Goal: Information Seeking & Learning: Learn about a topic

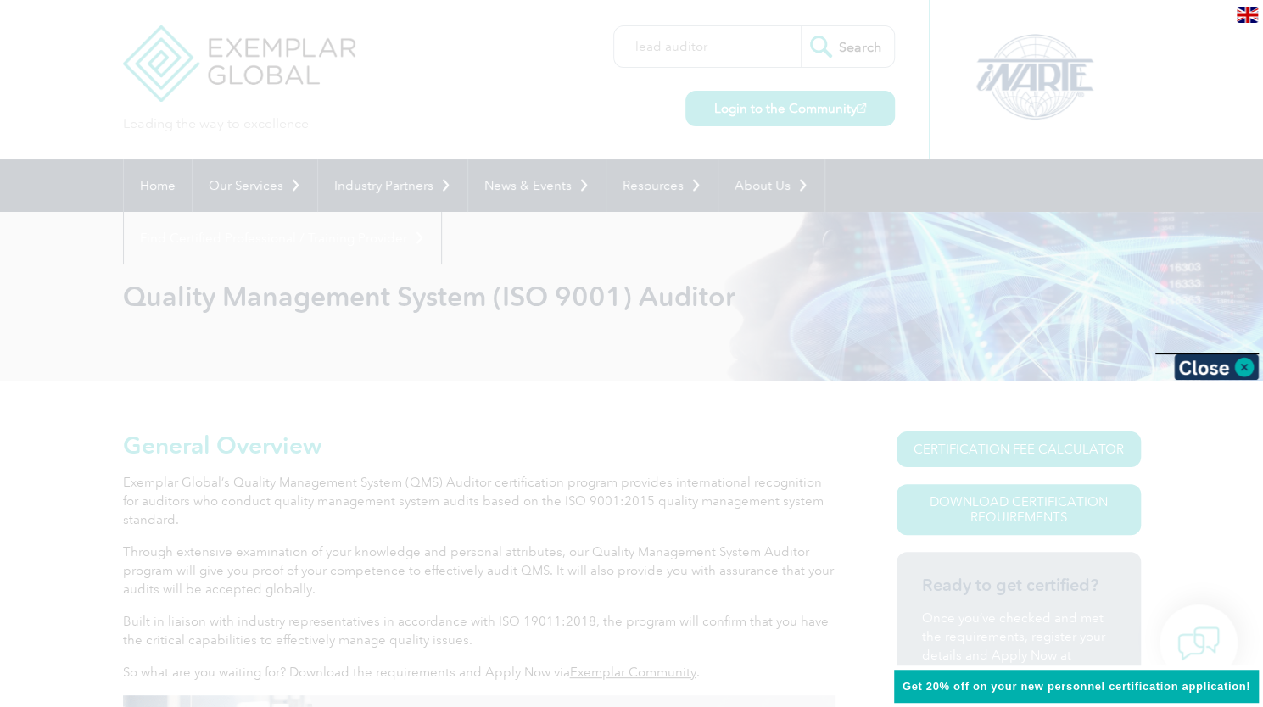
type input "lead auditor"
click at [800, 26] on input "Search" at bounding box center [846, 46] width 93 height 41
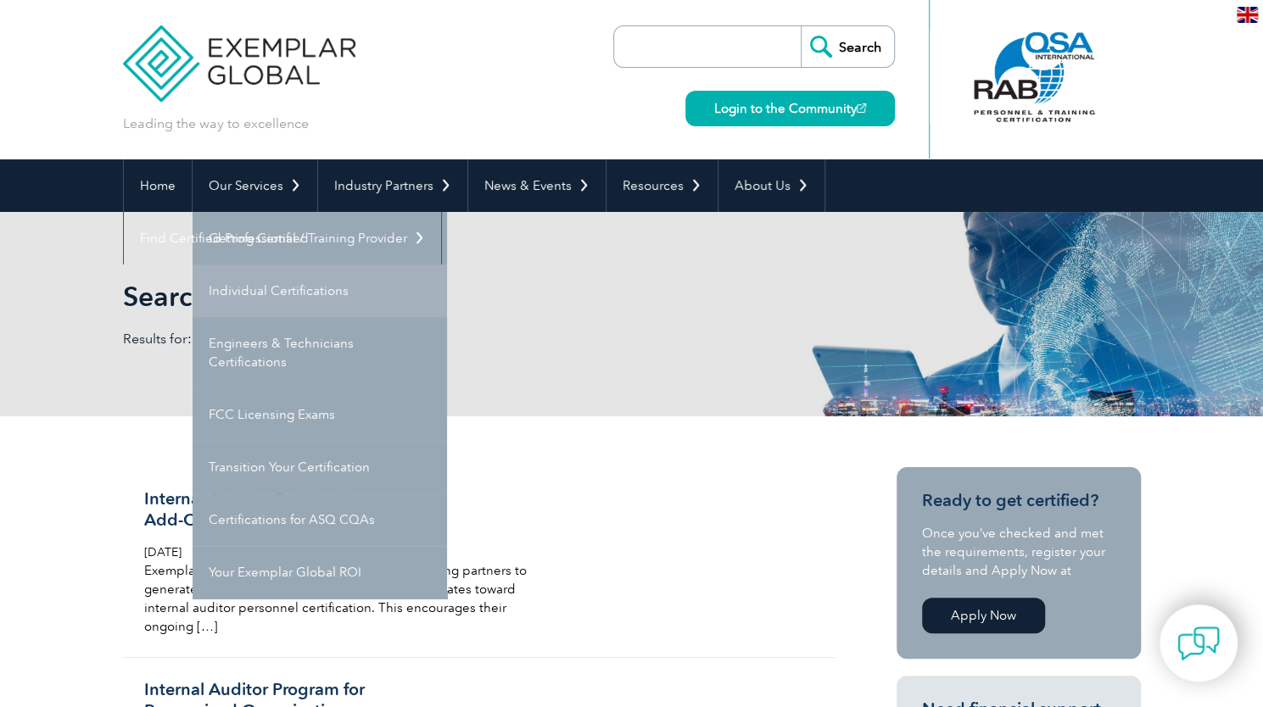
click at [271, 302] on link "Individual Certifications" at bounding box center [319, 291] width 254 height 53
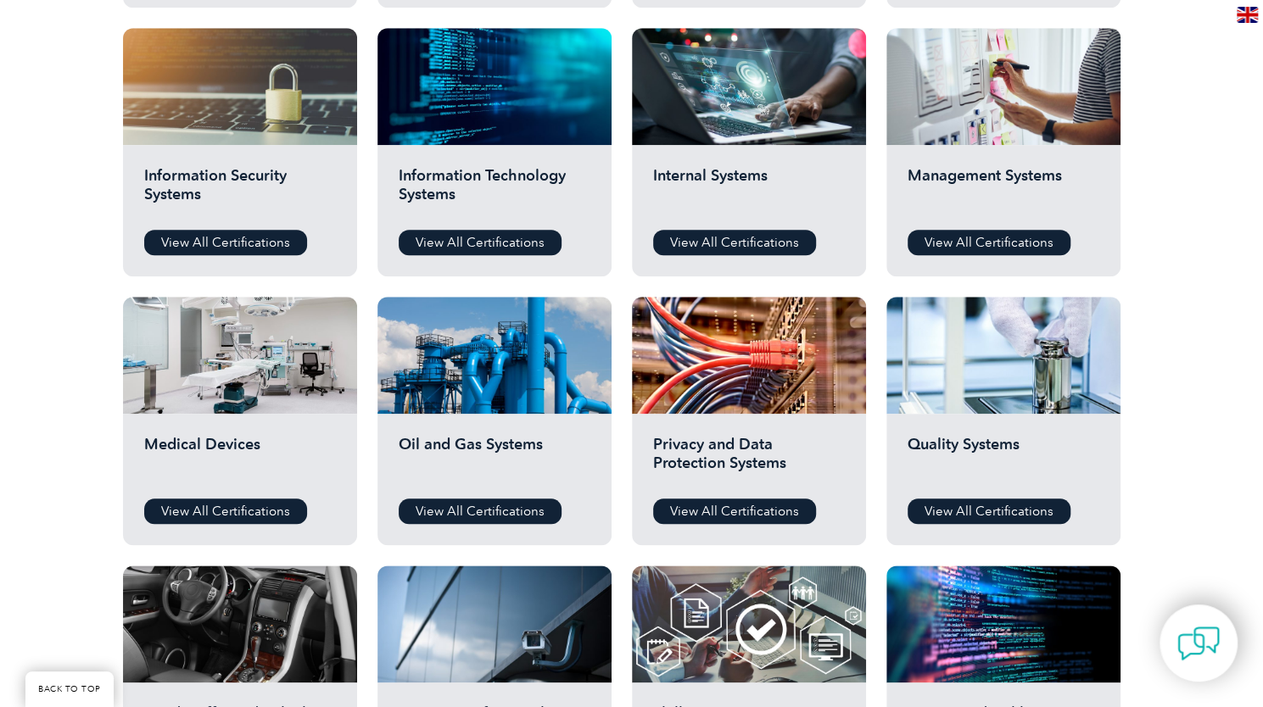
scroll to position [883, 0]
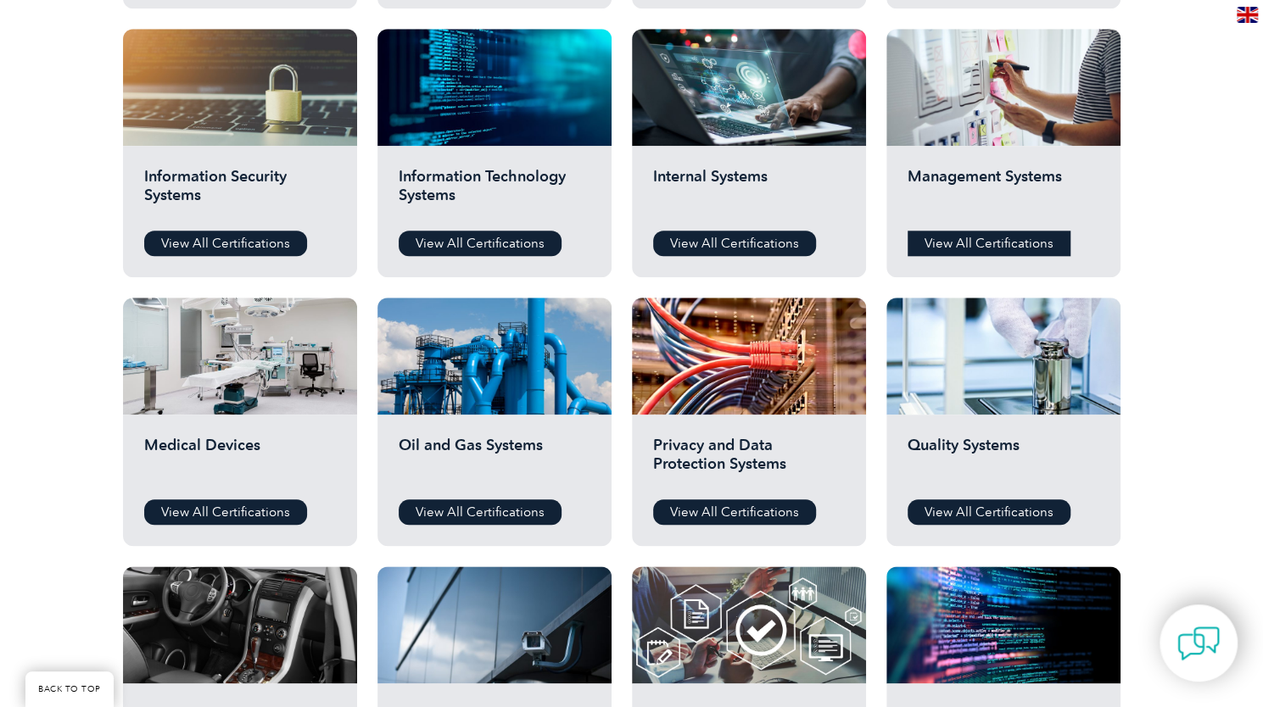
click at [965, 233] on link "View All Certifications" at bounding box center [988, 243] width 163 height 25
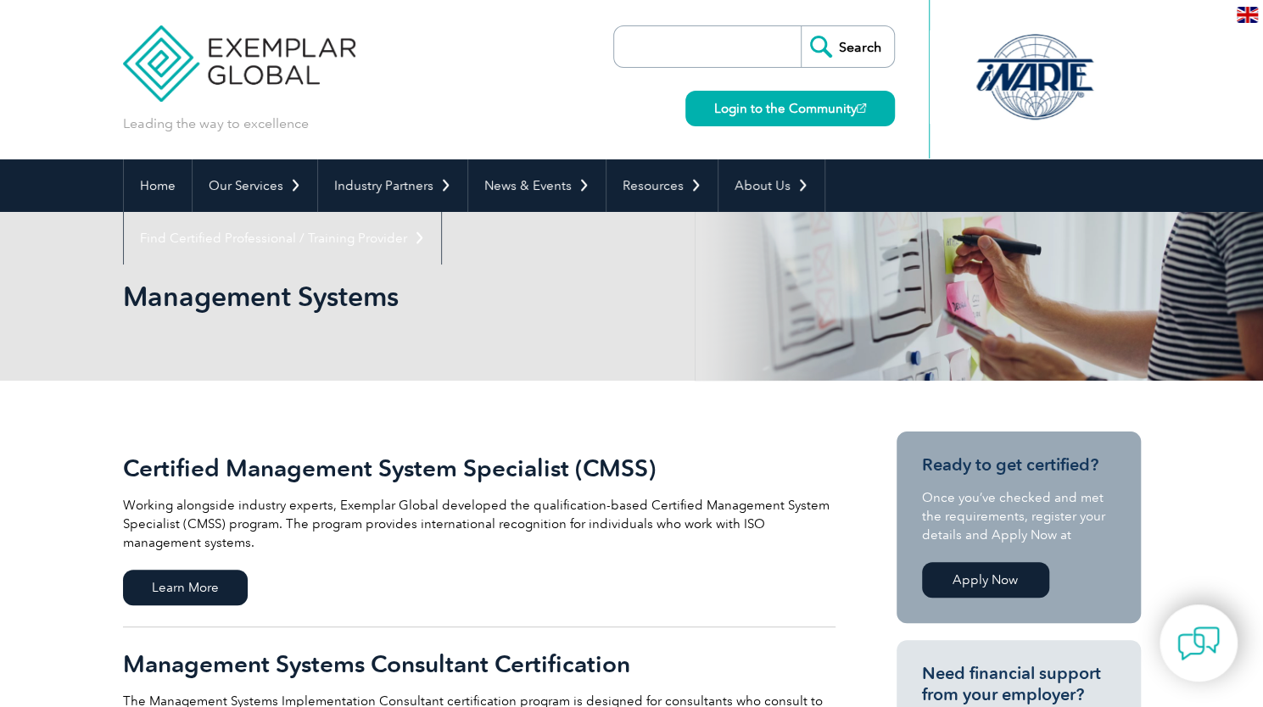
scroll to position [259, 0]
